Goal: Information Seeking & Learning: Find specific fact

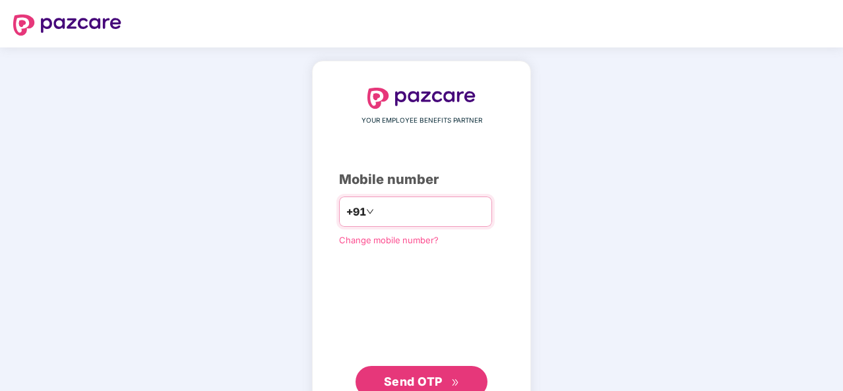
scroll to position [45, 0]
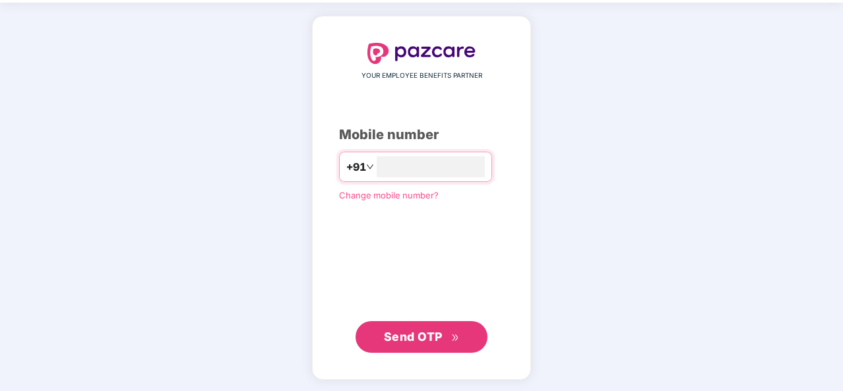
type input "**********"
click at [434, 329] on span "Send OTP" at bounding box center [413, 336] width 59 height 14
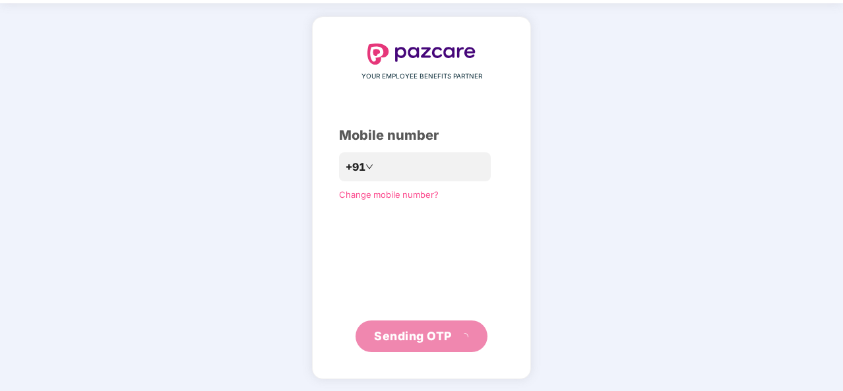
scroll to position [38, 0]
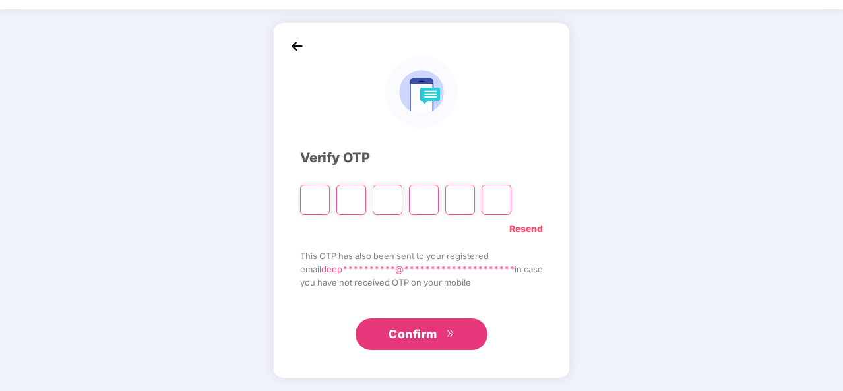
type input "*"
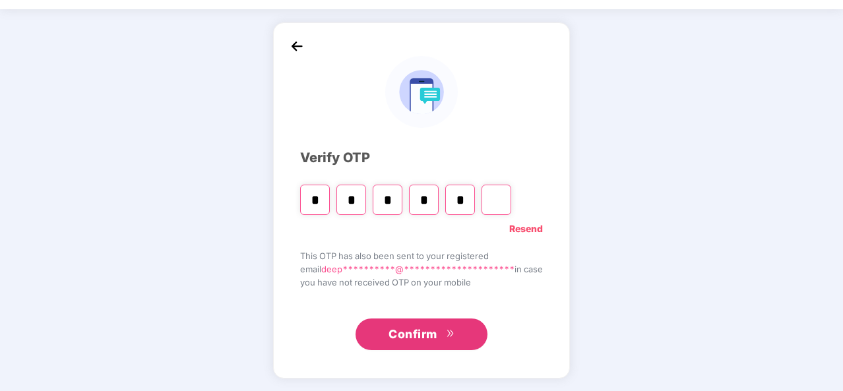
type input "*"
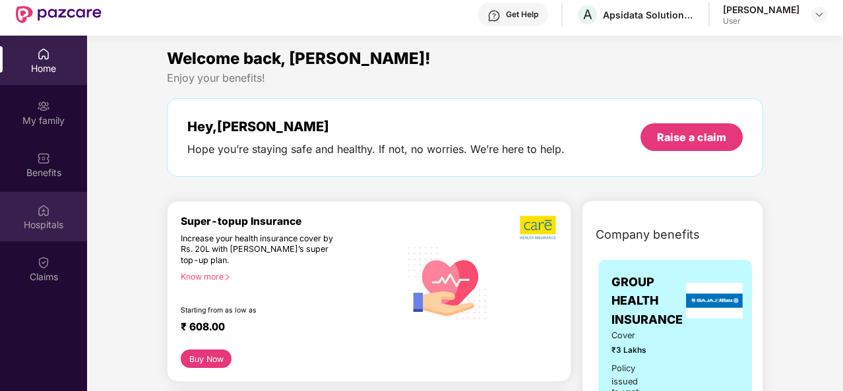
click at [22, 209] on div "Hospitals" at bounding box center [43, 216] width 87 height 49
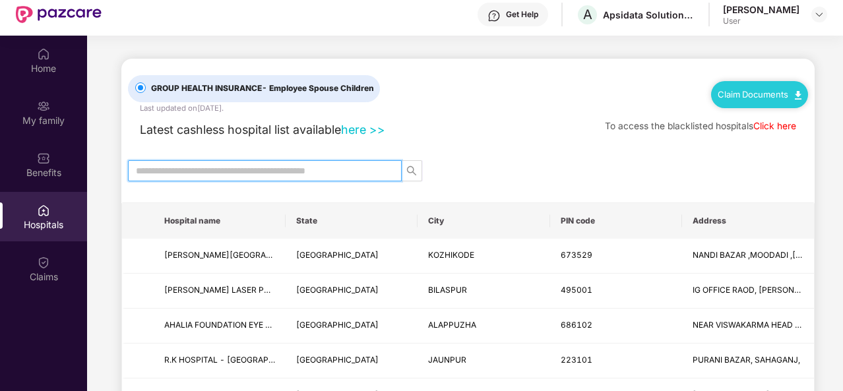
click at [240, 176] on input "text" at bounding box center [259, 171] width 247 height 15
type input "*"
type input "*****"
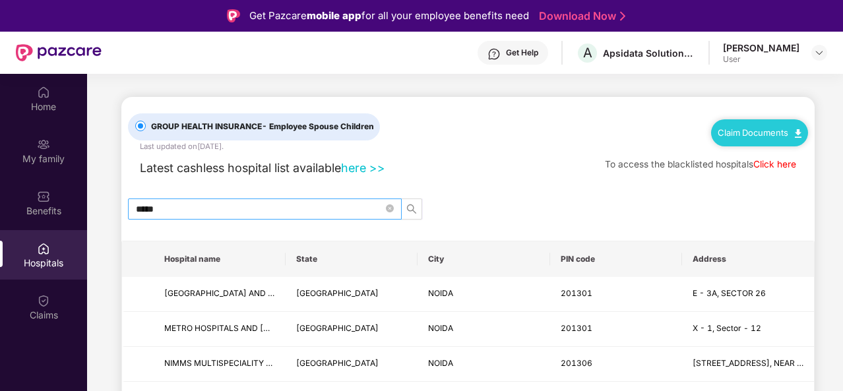
click at [236, 199] on span "*****" at bounding box center [265, 209] width 274 height 21
click at [393, 208] on icon "close-circle" at bounding box center [390, 209] width 8 height 8
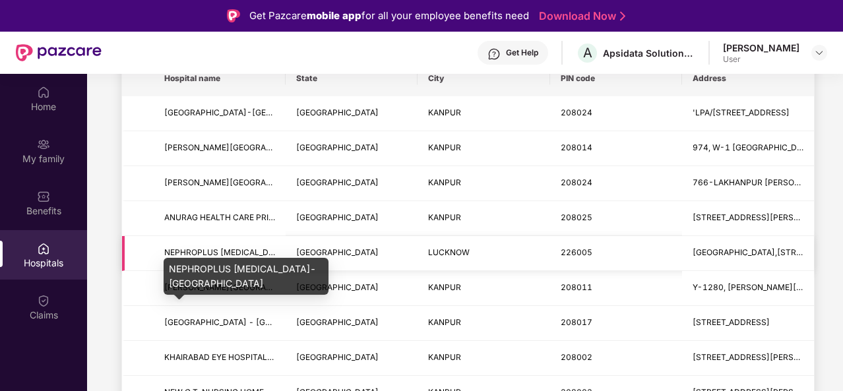
scroll to position [185, 0]
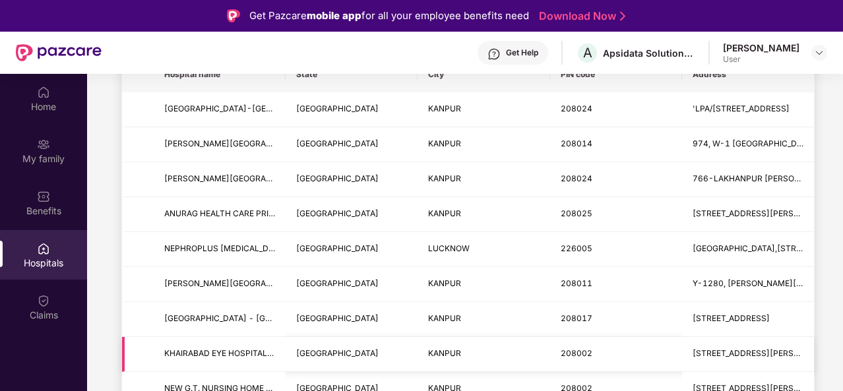
click at [214, 339] on td "KHAIRABAD EYE HOSPITAL AND MEI TRUST - [GEOGRAPHIC_DATA]" at bounding box center [220, 354] width 132 height 35
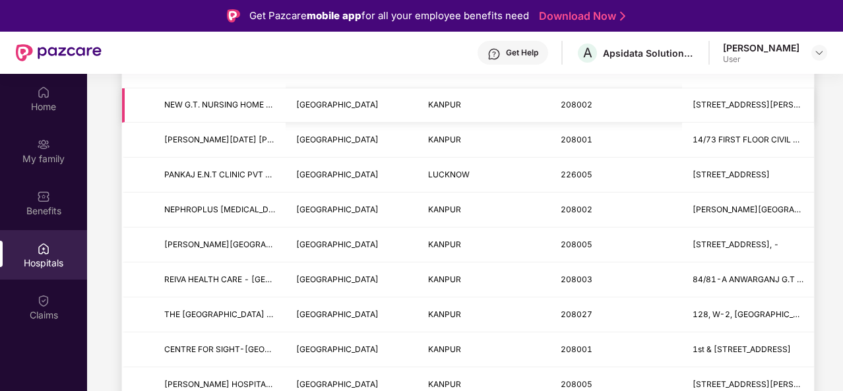
scroll to position [469, 0]
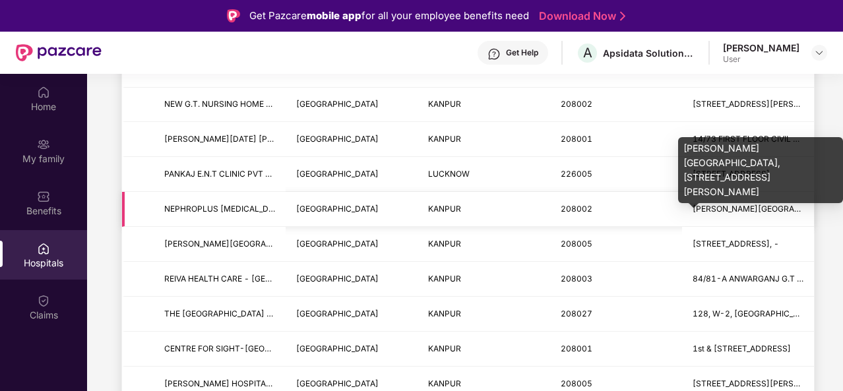
click at [748, 210] on span "[PERSON_NAME][GEOGRAPHIC_DATA],[STREET_ADDRESS][PERSON_NAME]" at bounding box center [839, 209] width 292 height 10
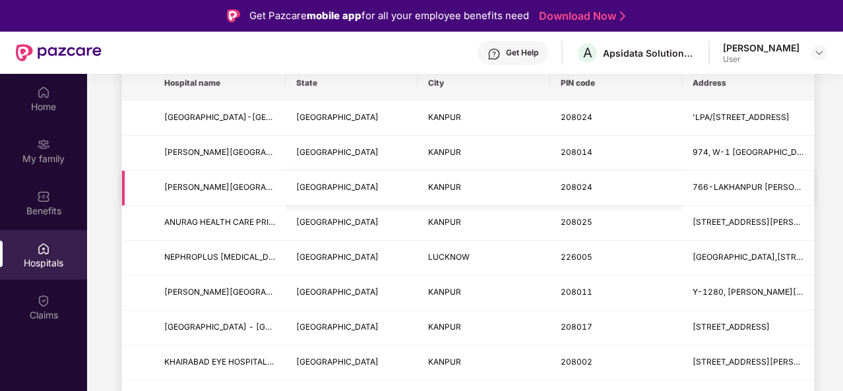
scroll to position [0, 0]
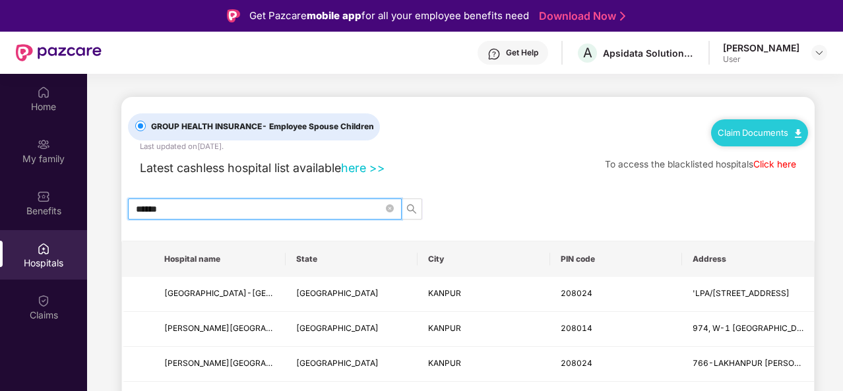
click at [293, 202] on input "******" at bounding box center [259, 209] width 247 height 15
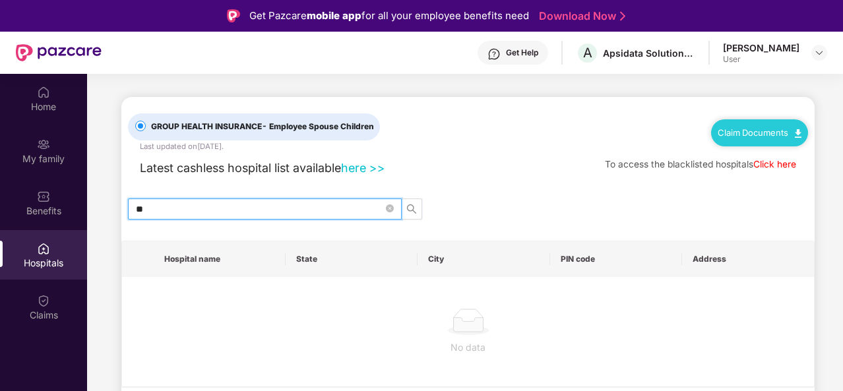
type input "*"
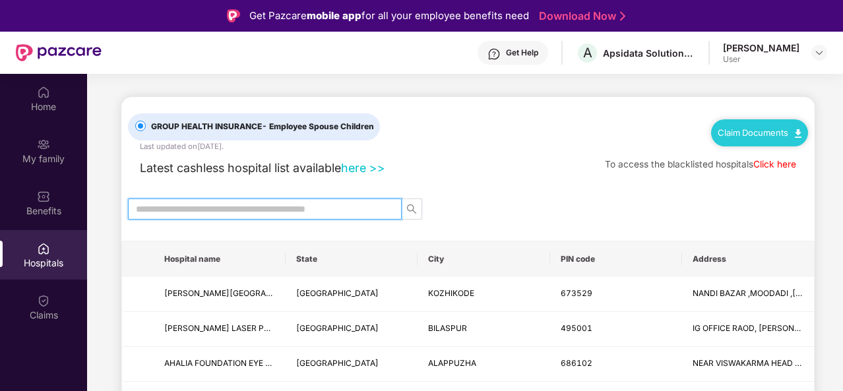
type input "*"
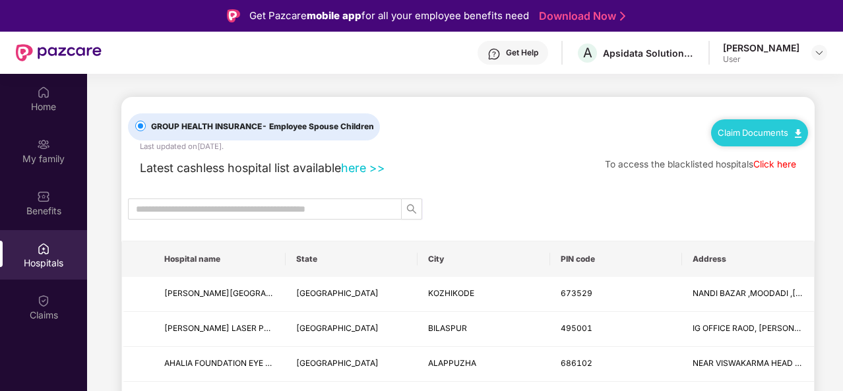
drag, startPoint x: 434, startPoint y: 182, endPoint x: 459, endPoint y: 209, distance: 36.9
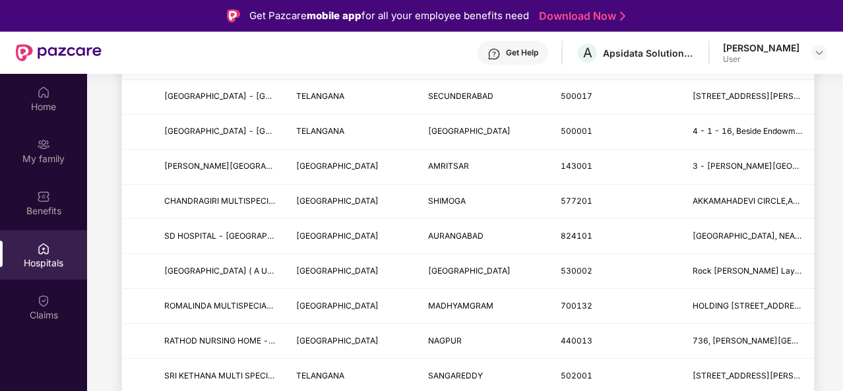
scroll to position [102, 0]
